Goal: Check status: Check status

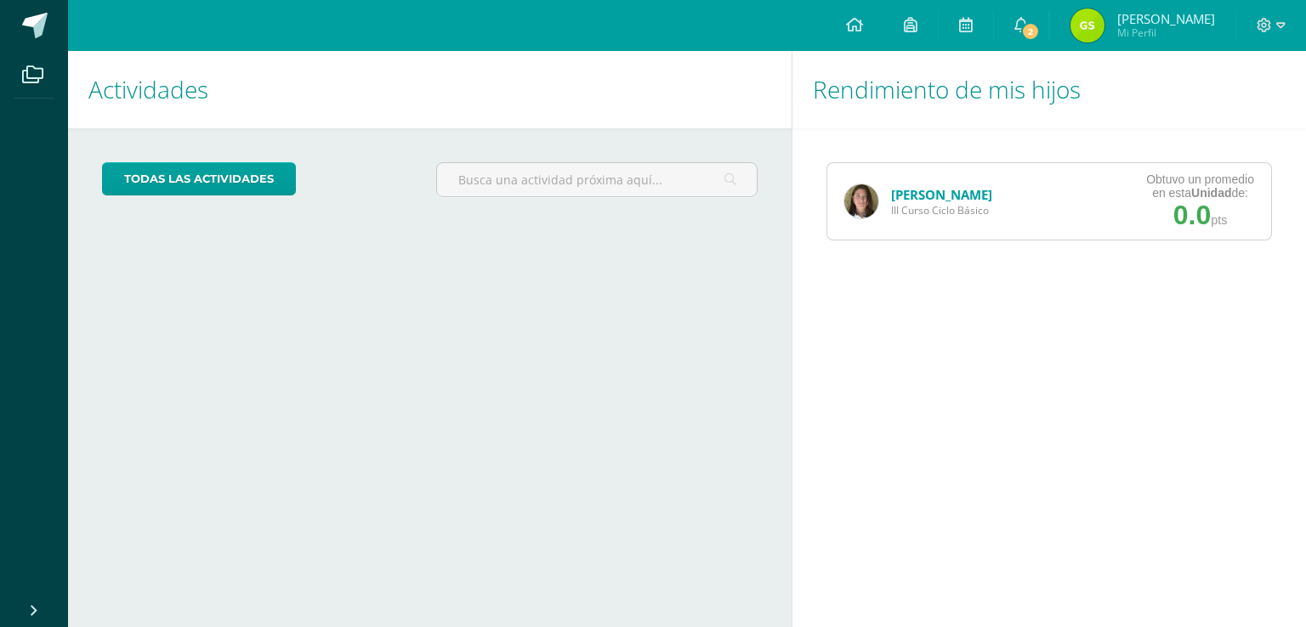
click at [925, 183] on div "[PERSON_NAME] III Curso Ciclo Básico" at bounding box center [918, 201] width 182 height 77
click at [930, 198] on link "[PERSON_NAME]" at bounding box center [941, 194] width 101 height 17
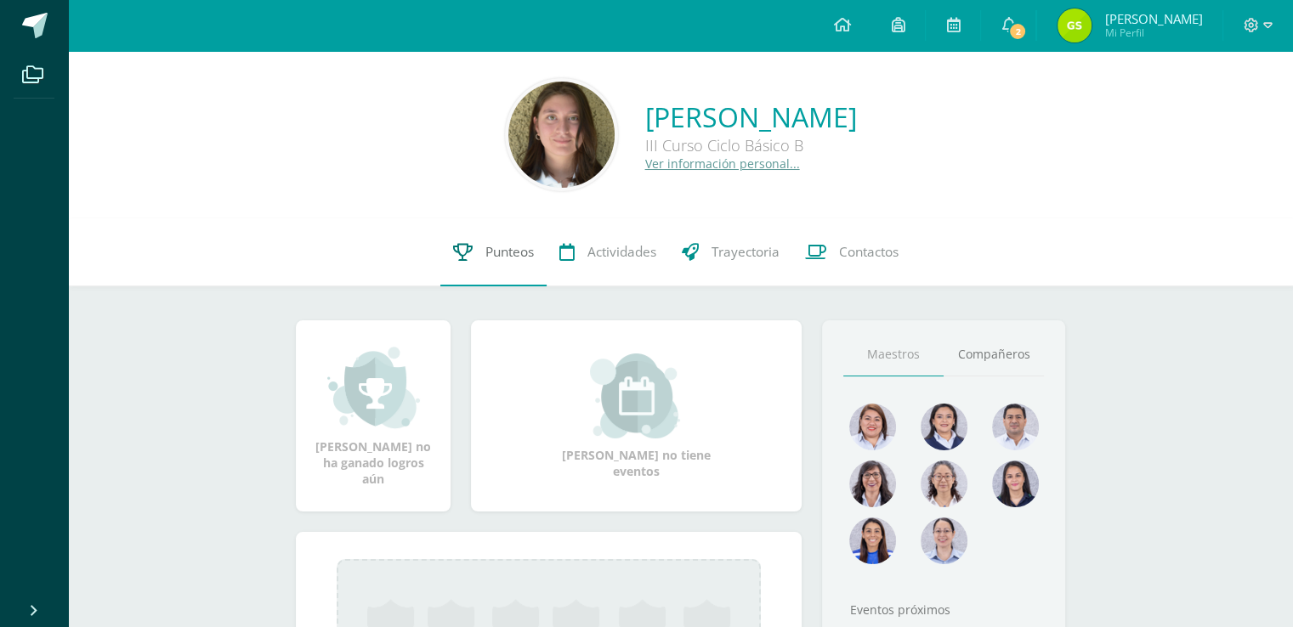
click at [466, 252] on icon at bounding box center [463, 252] width 20 height 18
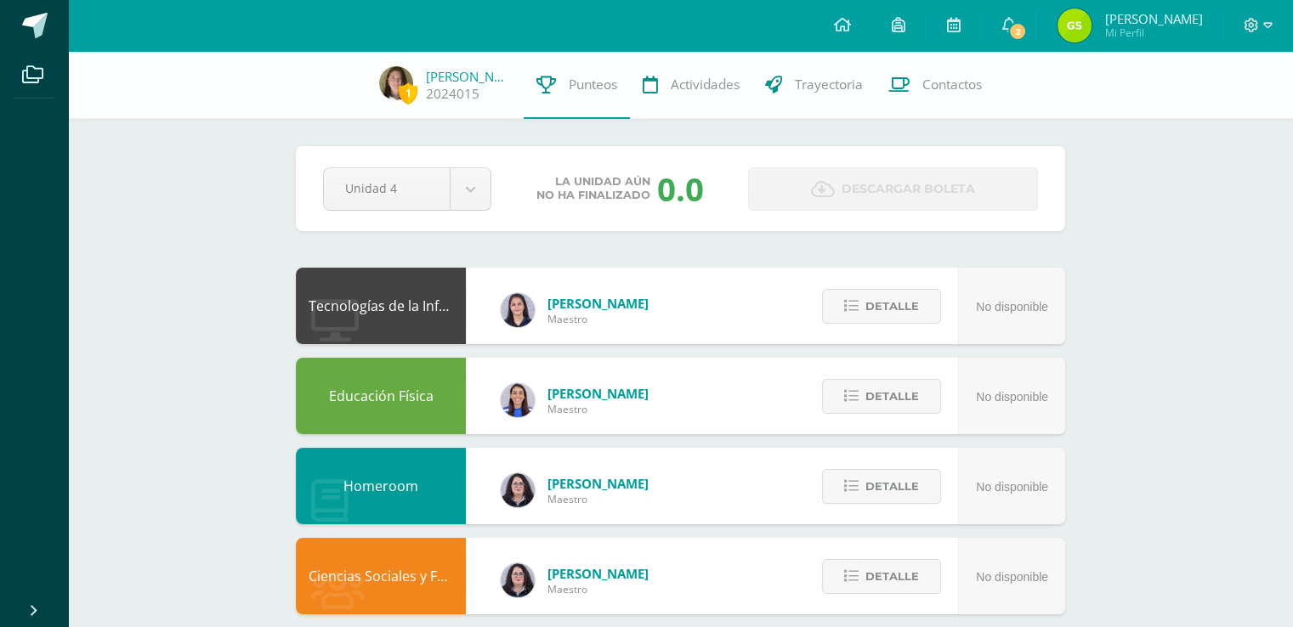
click at [487, 213] on div "Pendiente Unidad 4 Unidad 1 Unidad 2 Unidad 3 Unidad 4 La unidad aún no ha fina…" at bounding box center [680, 188] width 769 height 85
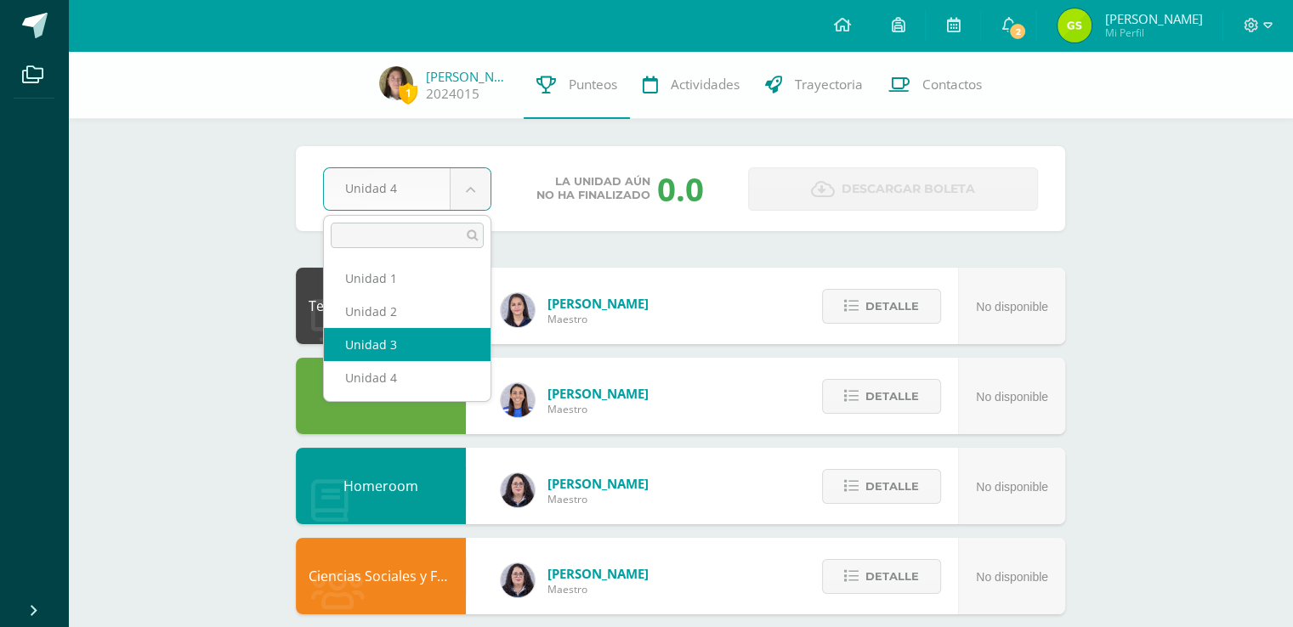
select select "Unidad 3"
